Goal: Task Accomplishment & Management: Manage account settings

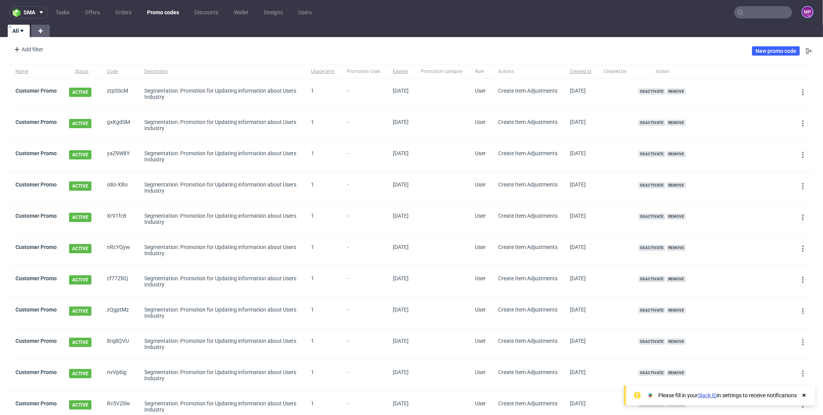
click at [805, 12] on figcaption "MP" at bounding box center [807, 12] width 11 height 11
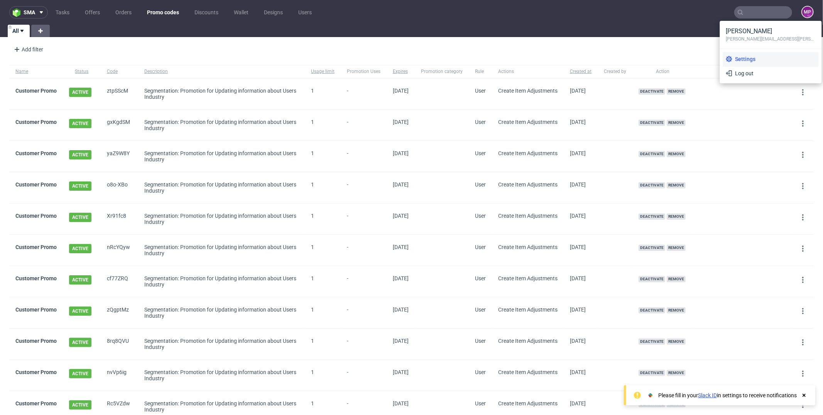
click at [768, 54] on li "Settings" at bounding box center [771, 59] width 96 height 14
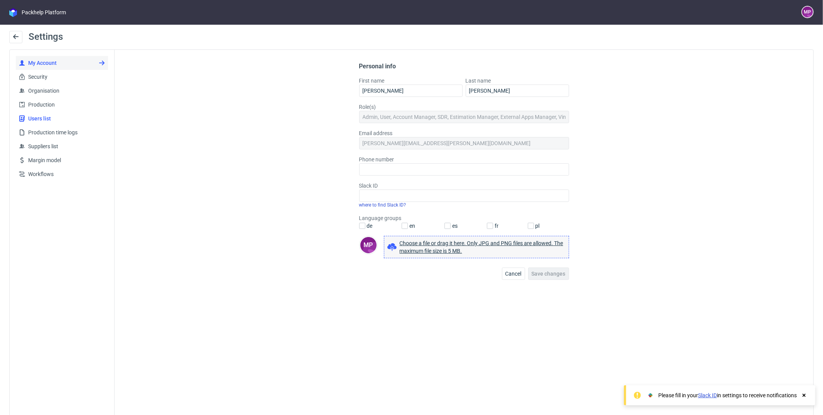
click at [65, 118] on span "Users list" at bounding box center [65, 119] width 80 height 8
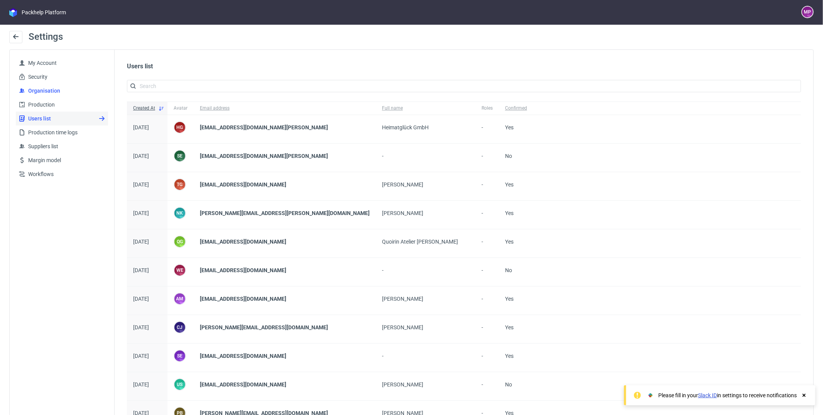
click at [53, 91] on span "Organisation" at bounding box center [65, 91] width 80 height 8
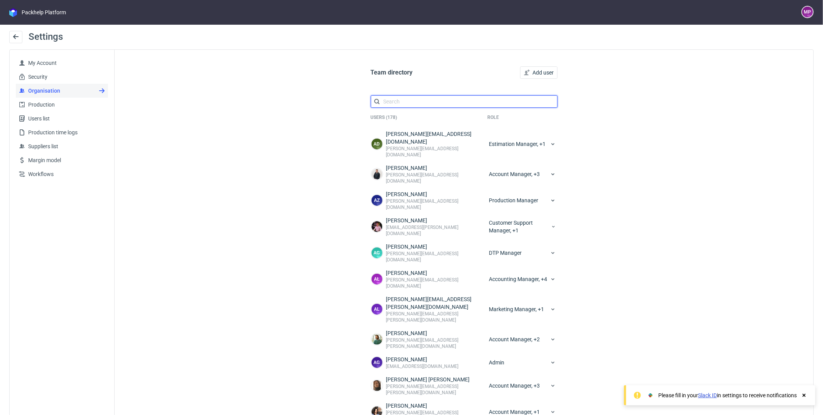
click at [396, 99] on input "text" at bounding box center [464, 101] width 187 height 12
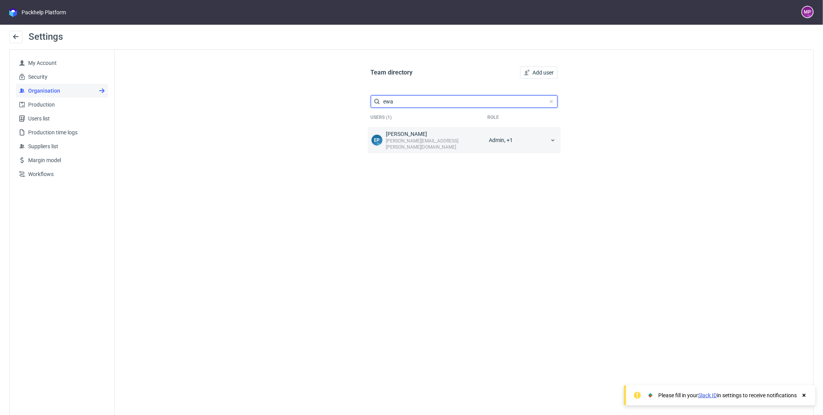
type input "ewa"
click at [550, 137] on icon at bounding box center [553, 140] width 6 height 6
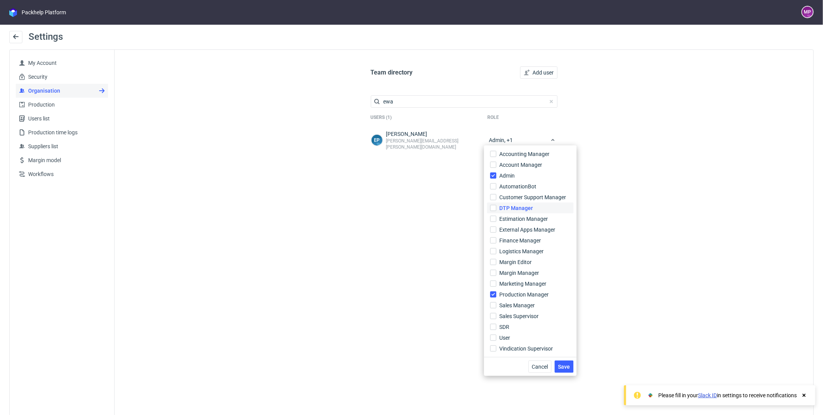
click at [536, 208] on label "DTP Manager" at bounding box center [530, 208] width 86 height 11
click at [496, 208] on input "DTP Manager" at bounding box center [493, 208] width 6 height 6
click at [566, 368] on span "Save" at bounding box center [564, 366] width 12 height 5
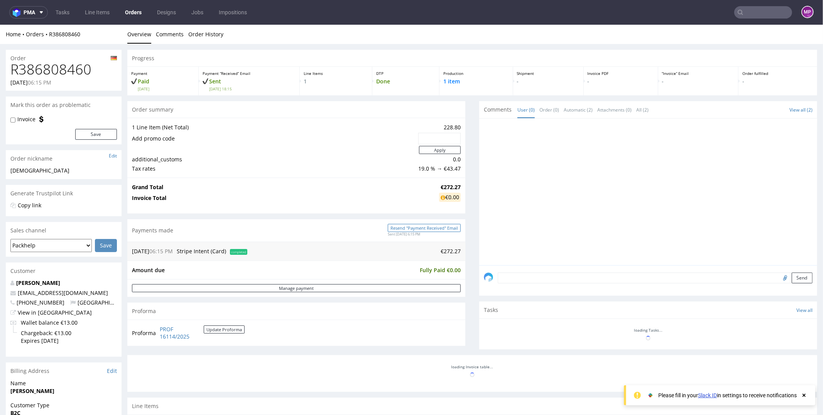
scroll to position [210, 0]
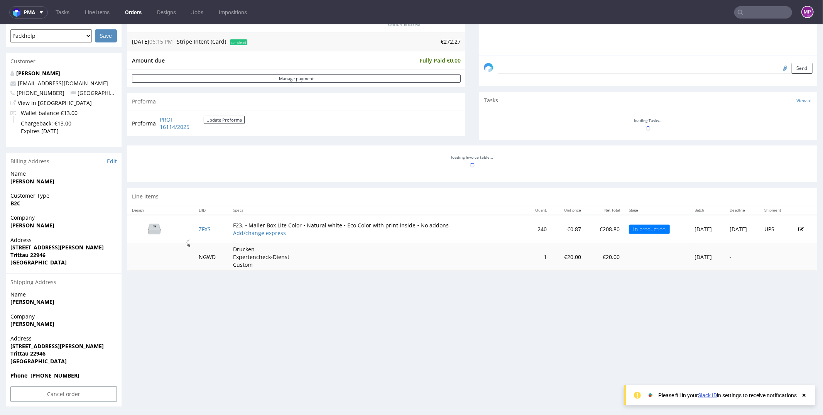
click at [156, 222] on img at bounding box center [154, 228] width 39 height 22
